Goal: Find specific fact: Locate a discrete piece of known information

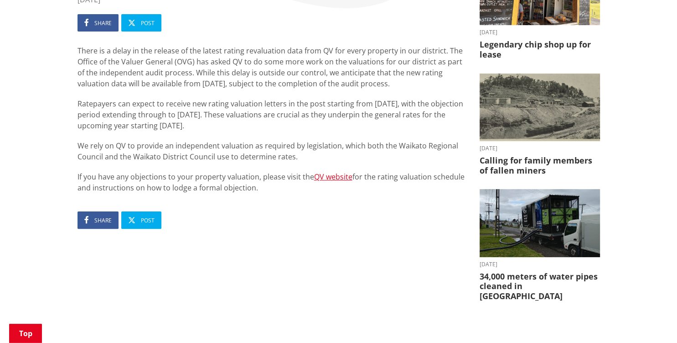
scroll to position [192, 0]
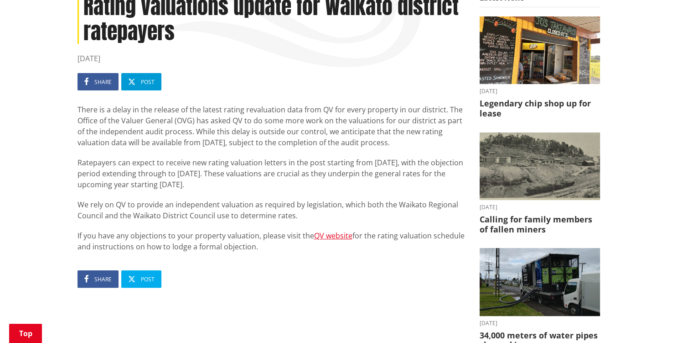
scroll to position [144, 0]
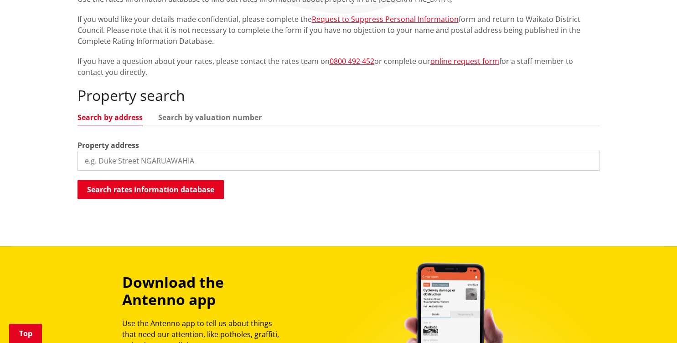
scroll to position [192, 0]
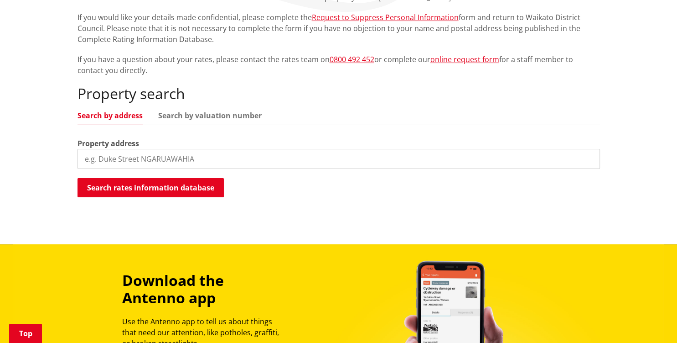
click at [145, 161] on input "search" at bounding box center [339, 159] width 523 height 20
type input "[STREET_ADDRESS]"
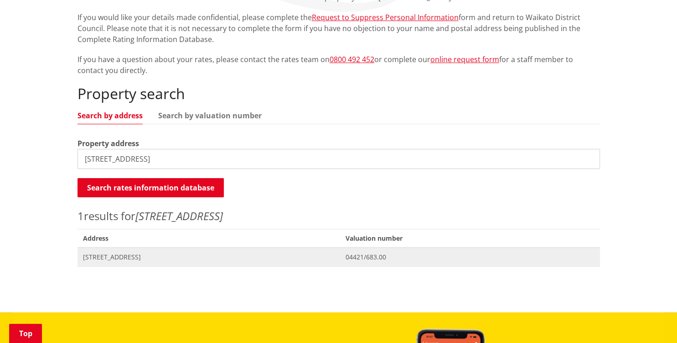
click at [120, 255] on span "[STREET_ADDRESS]" at bounding box center [209, 256] width 252 height 9
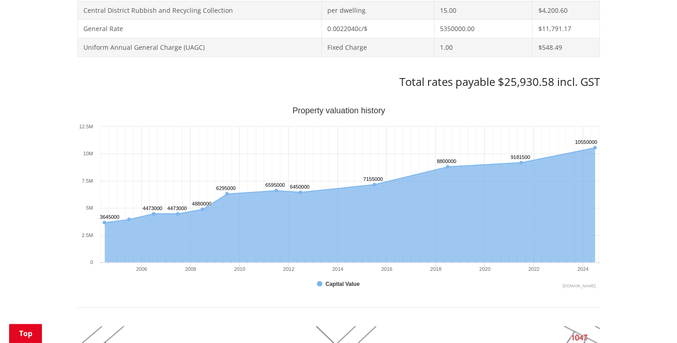
scroll to position [482, 0]
